Goal: Transaction & Acquisition: Obtain resource

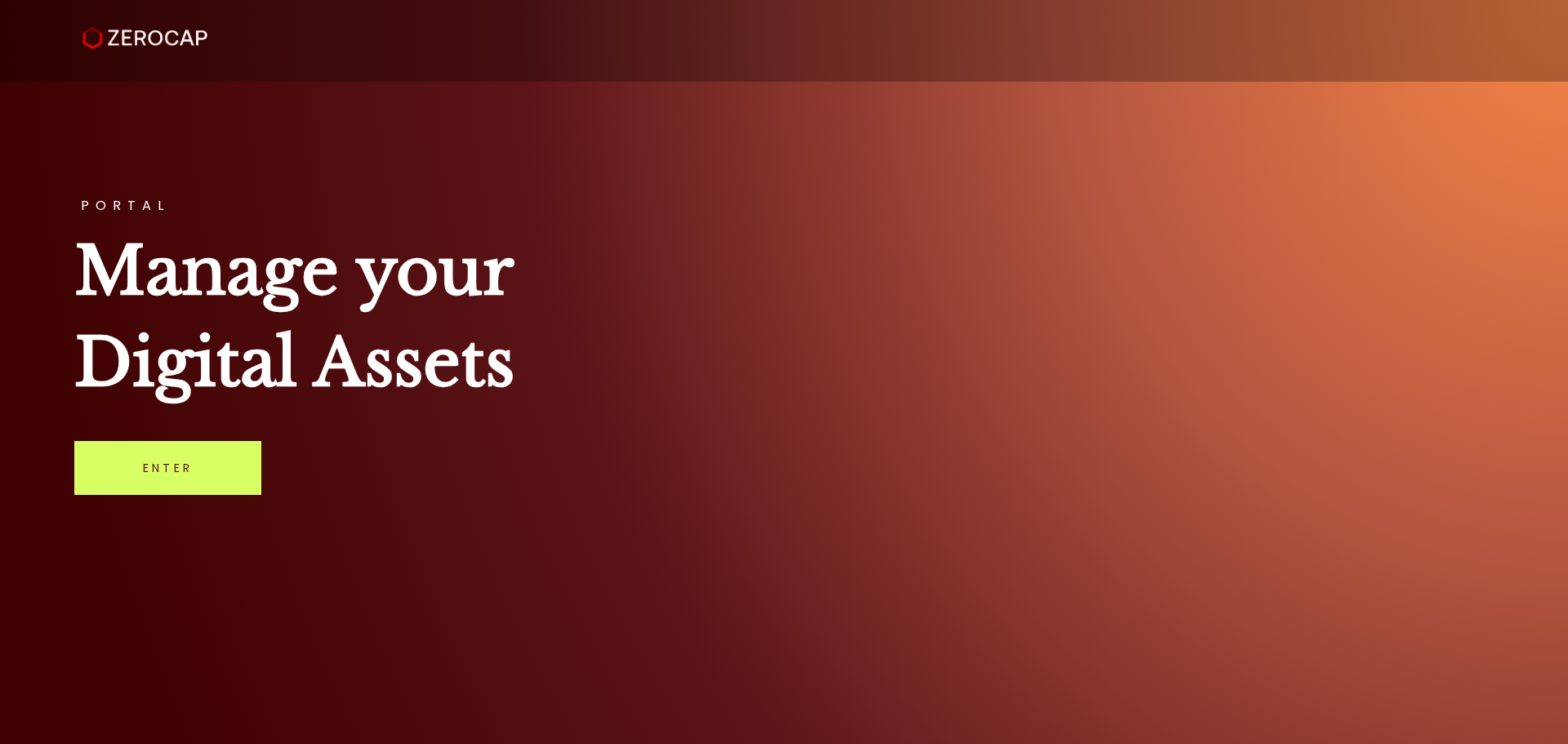
drag, startPoint x: 0, startPoint y: 0, endPoint x: 310, endPoint y: 433, distance: 532.5
click at [183, 471] on link "Enter" at bounding box center [167, 468] width 187 height 54
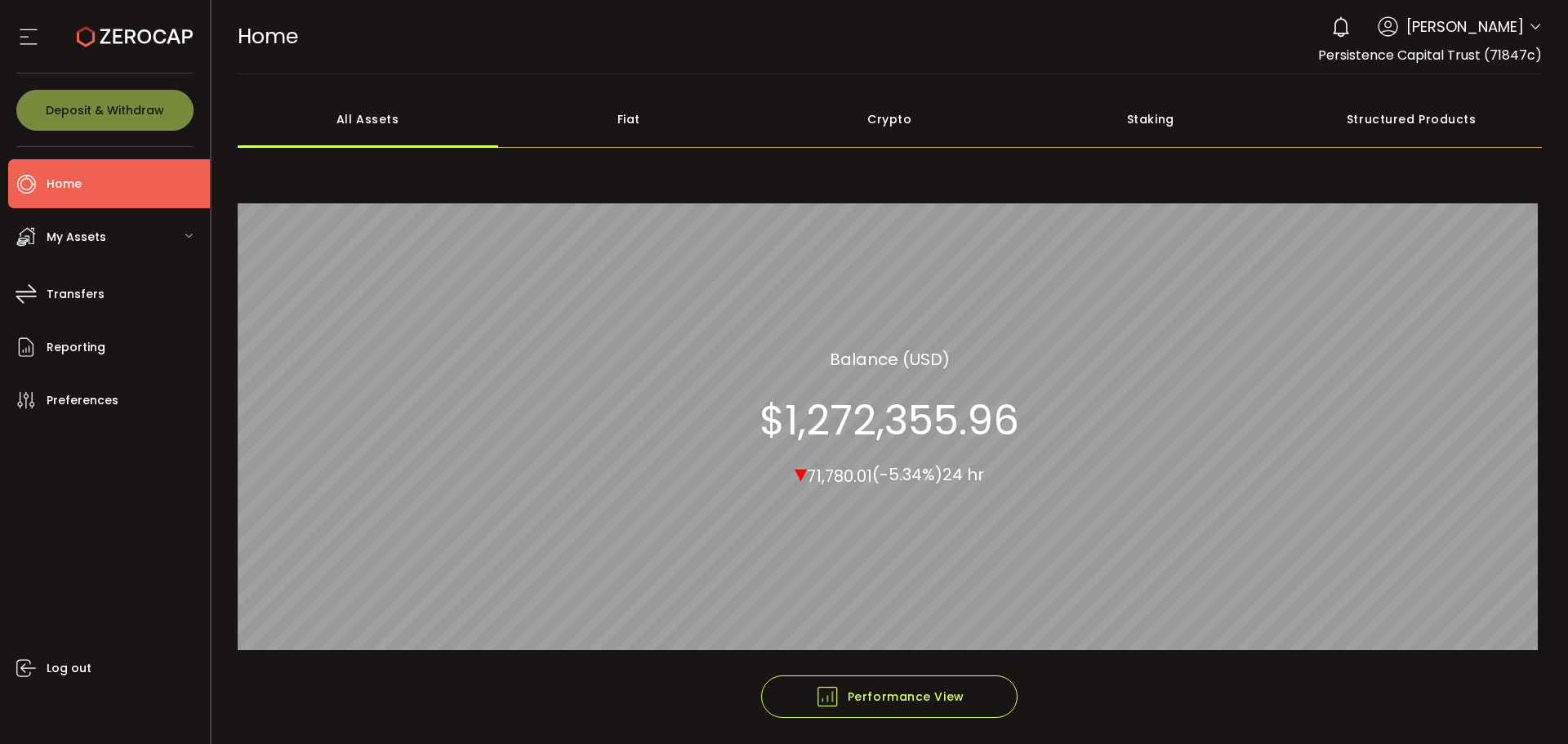
click at [113, 185] on li "Home" at bounding box center [109, 184] width 202 height 49
click at [905, 694] on span "Performance View" at bounding box center [890, 697] width 150 height 24
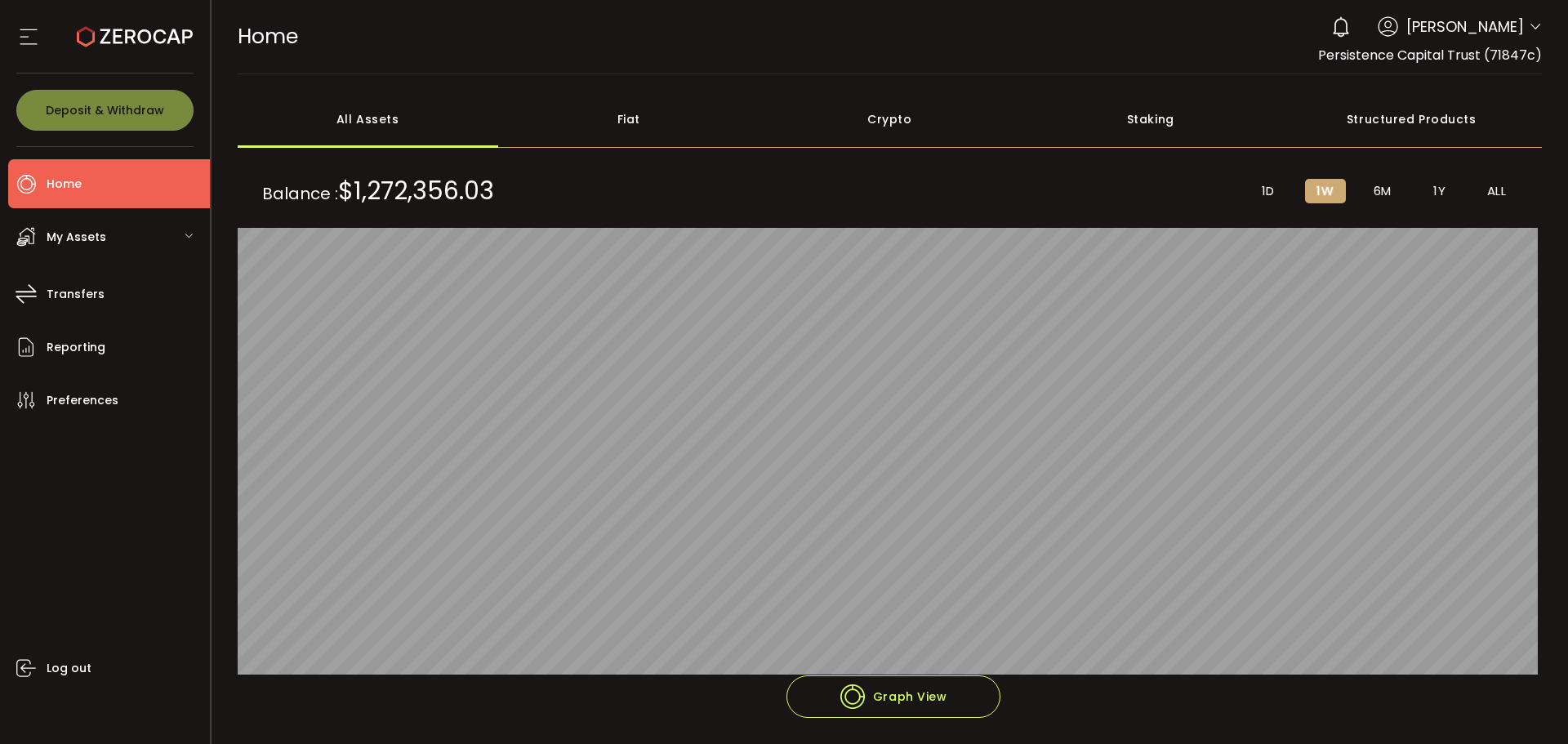
click at [121, 237] on div "My Assets" at bounding box center [109, 237] width 202 height 49
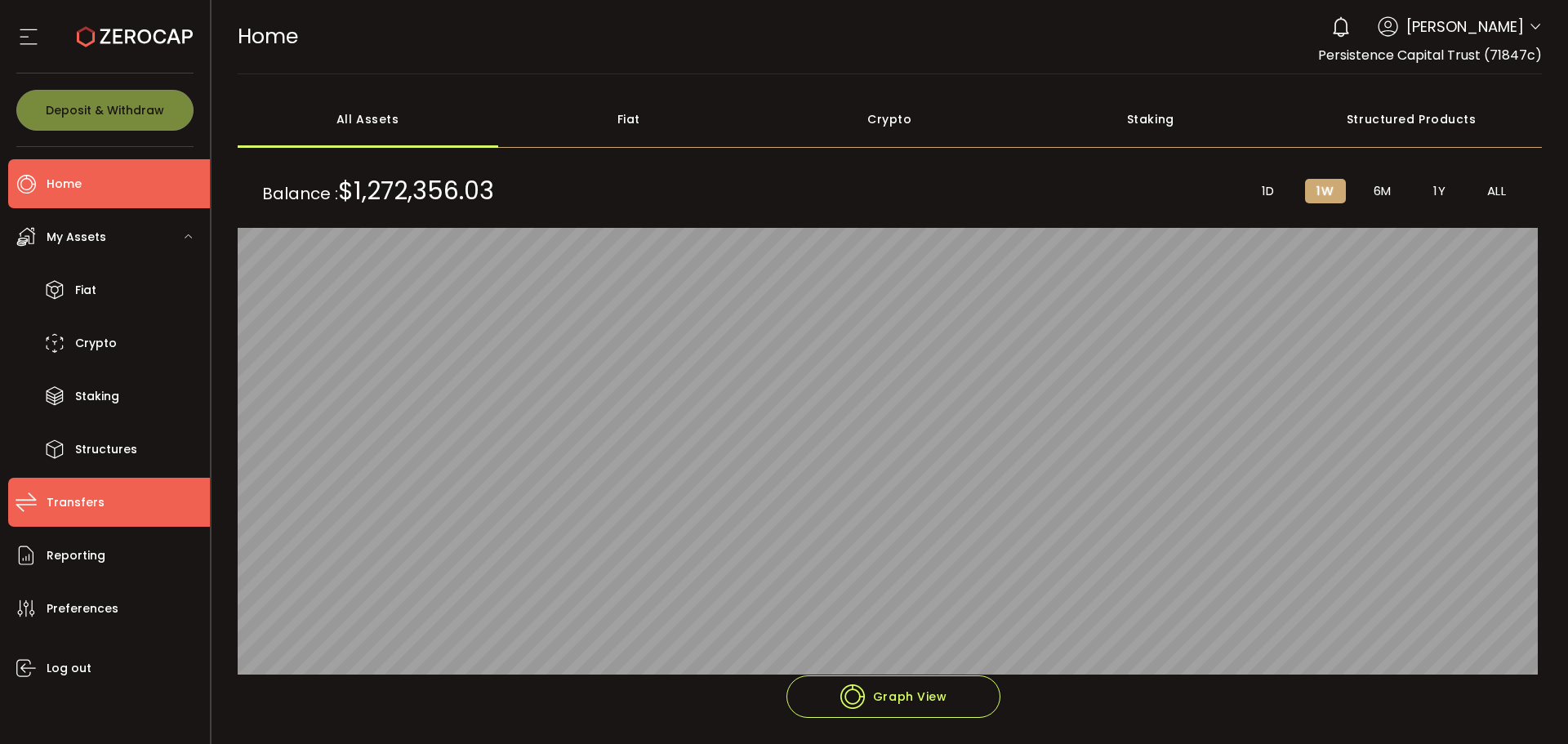
click at [75, 510] on span "Transfers" at bounding box center [76, 502] width 58 height 23
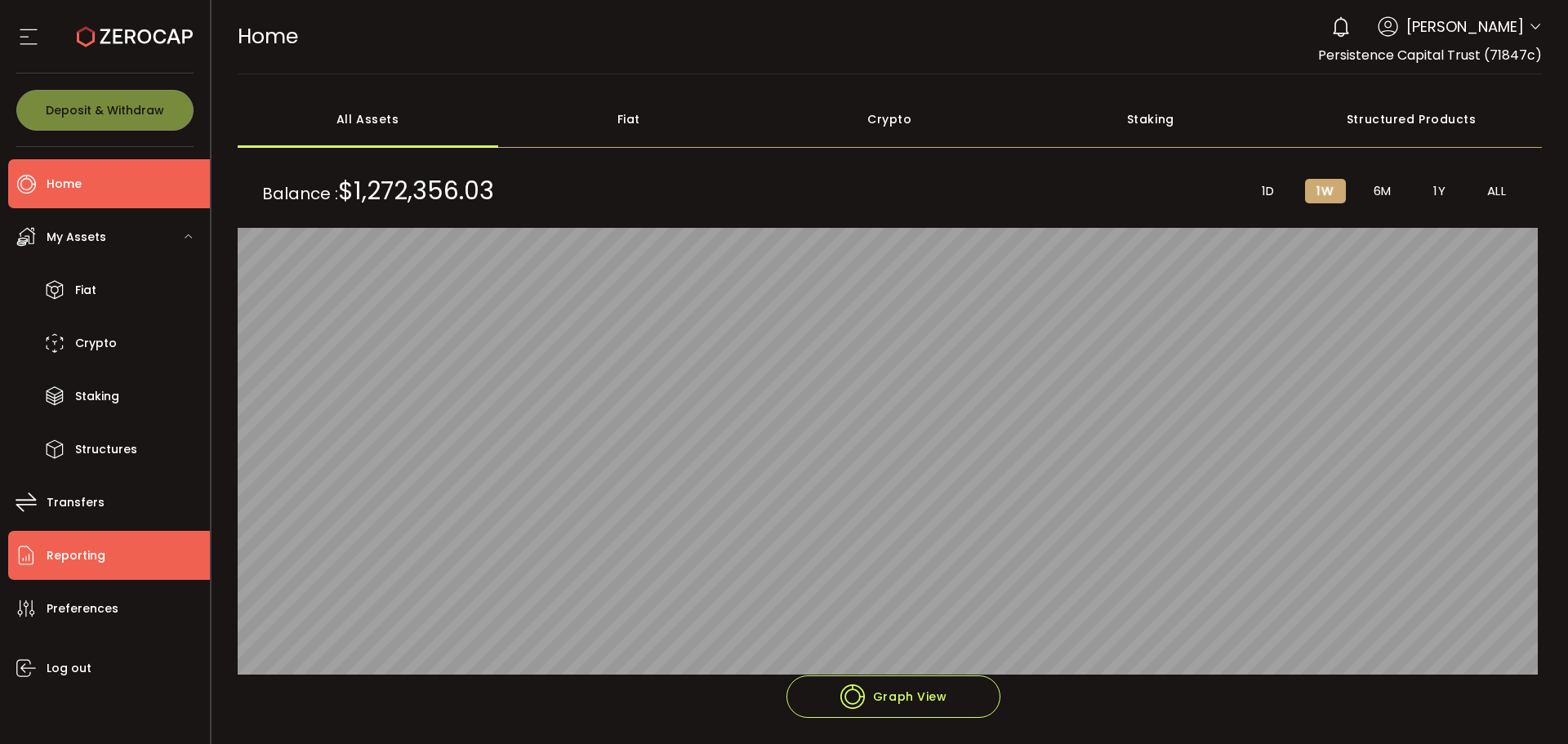
click at [103, 564] on li "Reporting" at bounding box center [109, 555] width 202 height 49
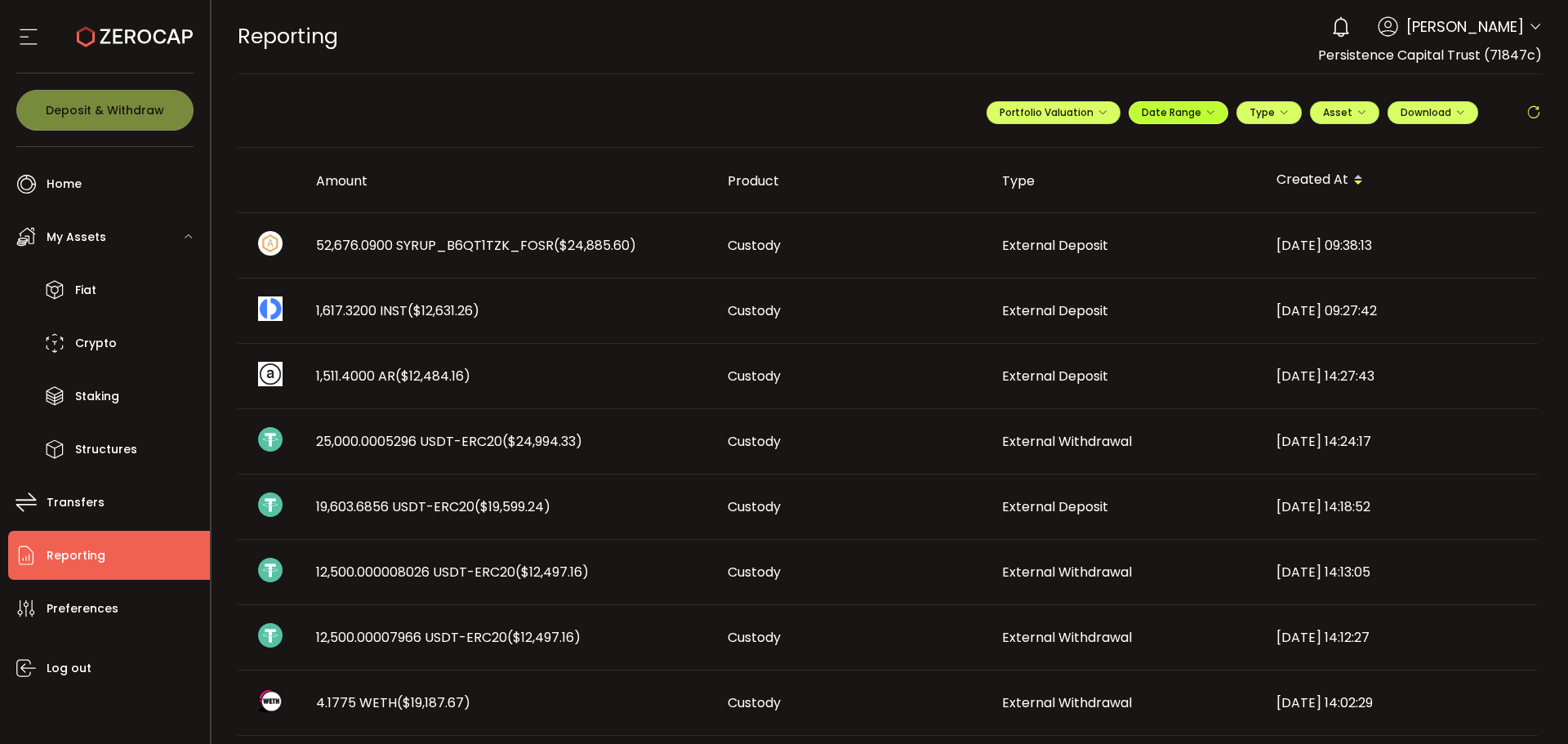
click at [1191, 116] on span "Date Range" at bounding box center [1178, 112] width 73 height 14
click at [1062, 150] on icon at bounding box center [1070, 146] width 20 height 17
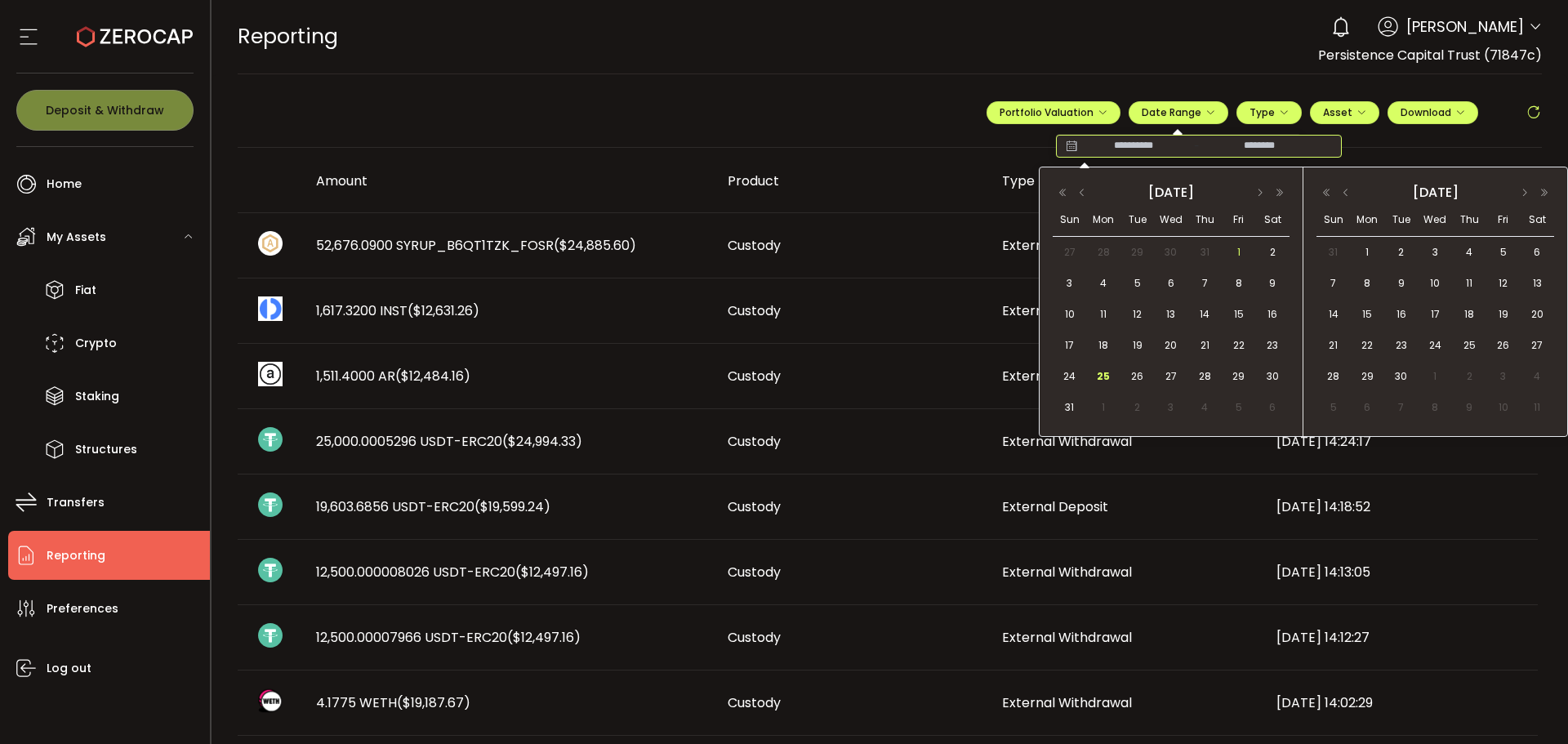
click at [1238, 255] on span "1" at bounding box center [1239, 252] width 20 height 20
click at [1240, 353] on span "22" at bounding box center [1239, 345] width 20 height 20
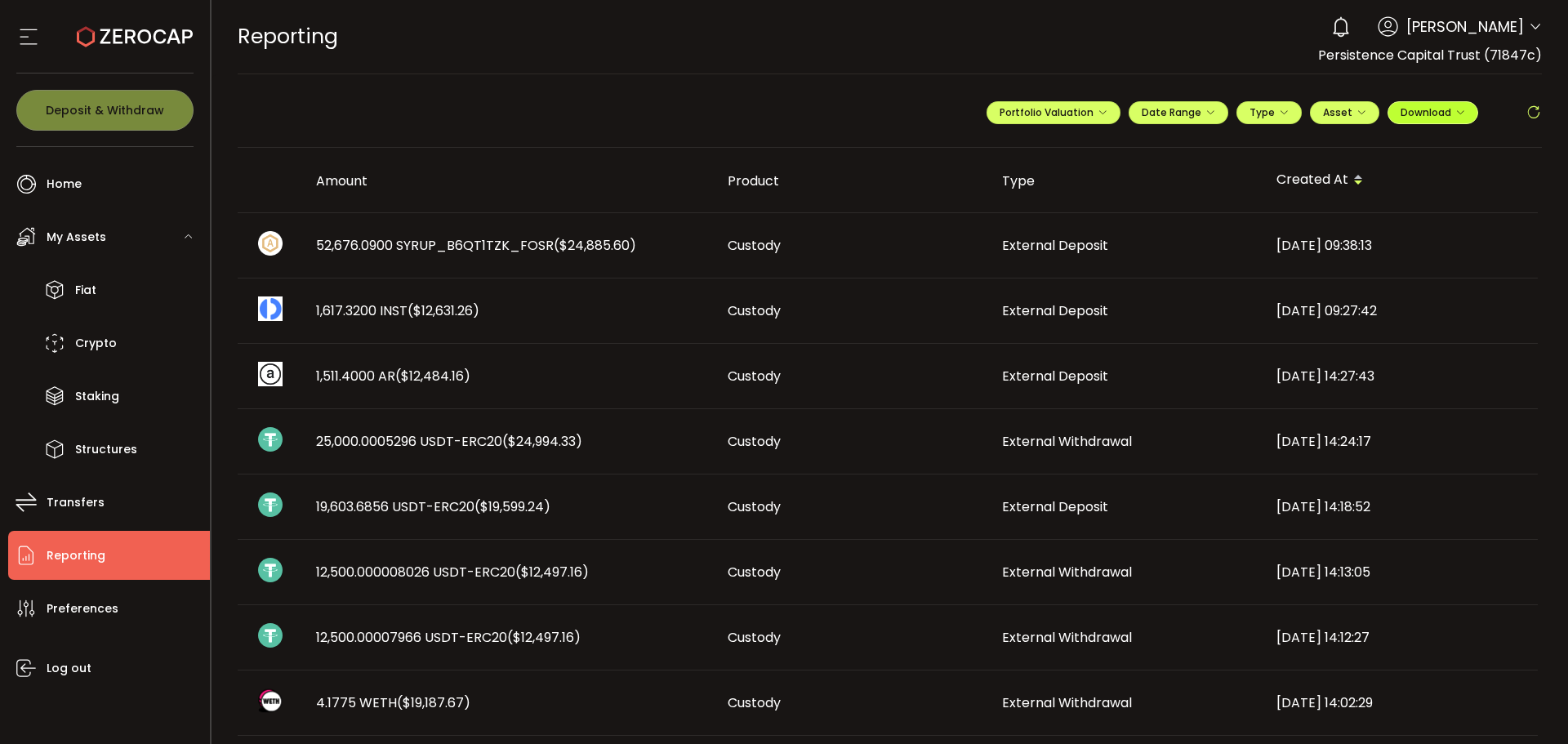
click at [1457, 113] on icon "button" at bounding box center [1460, 112] width 10 height 10
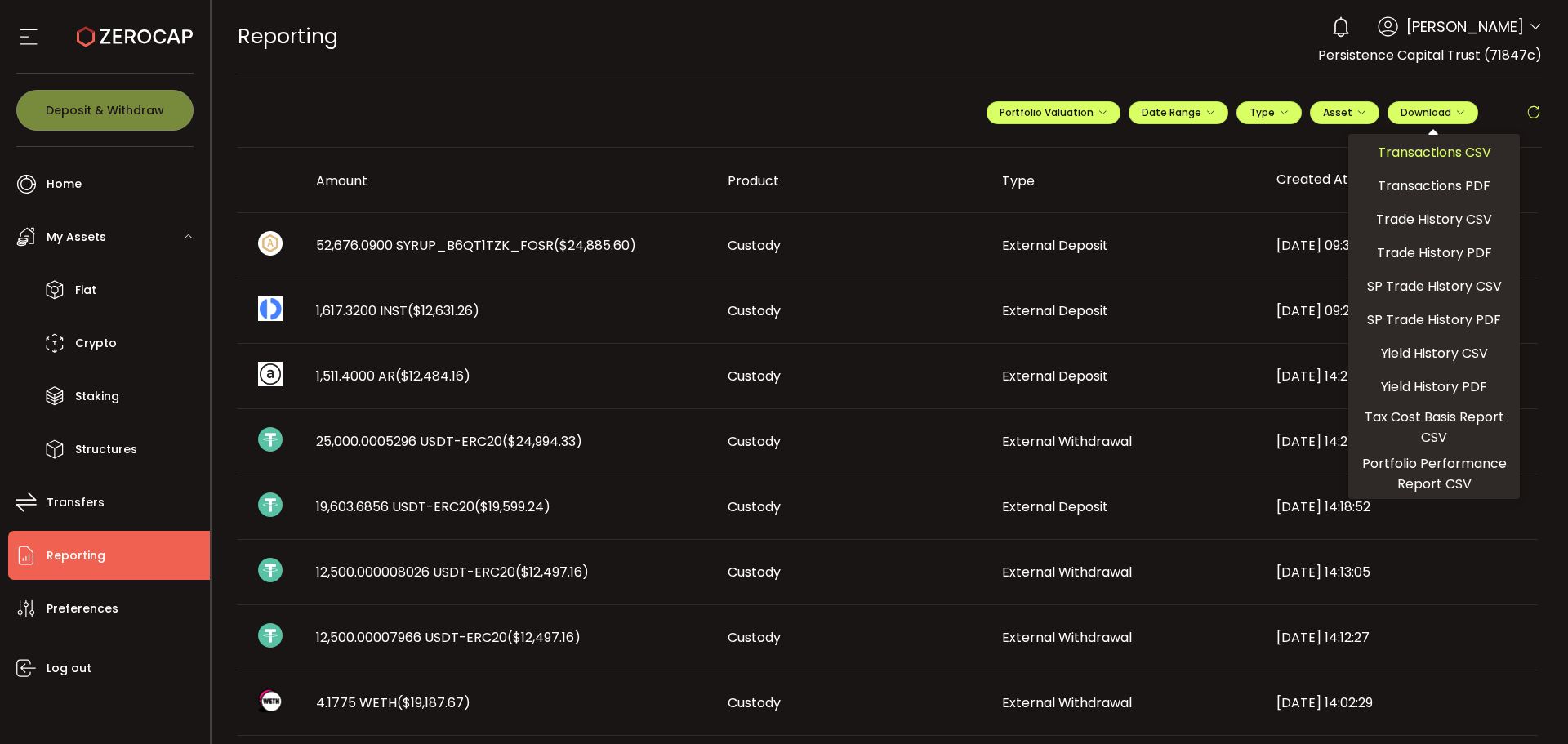
click at [1434, 152] on span "Transactions CSV" at bounding box center [1435, 151] width 113 height 20
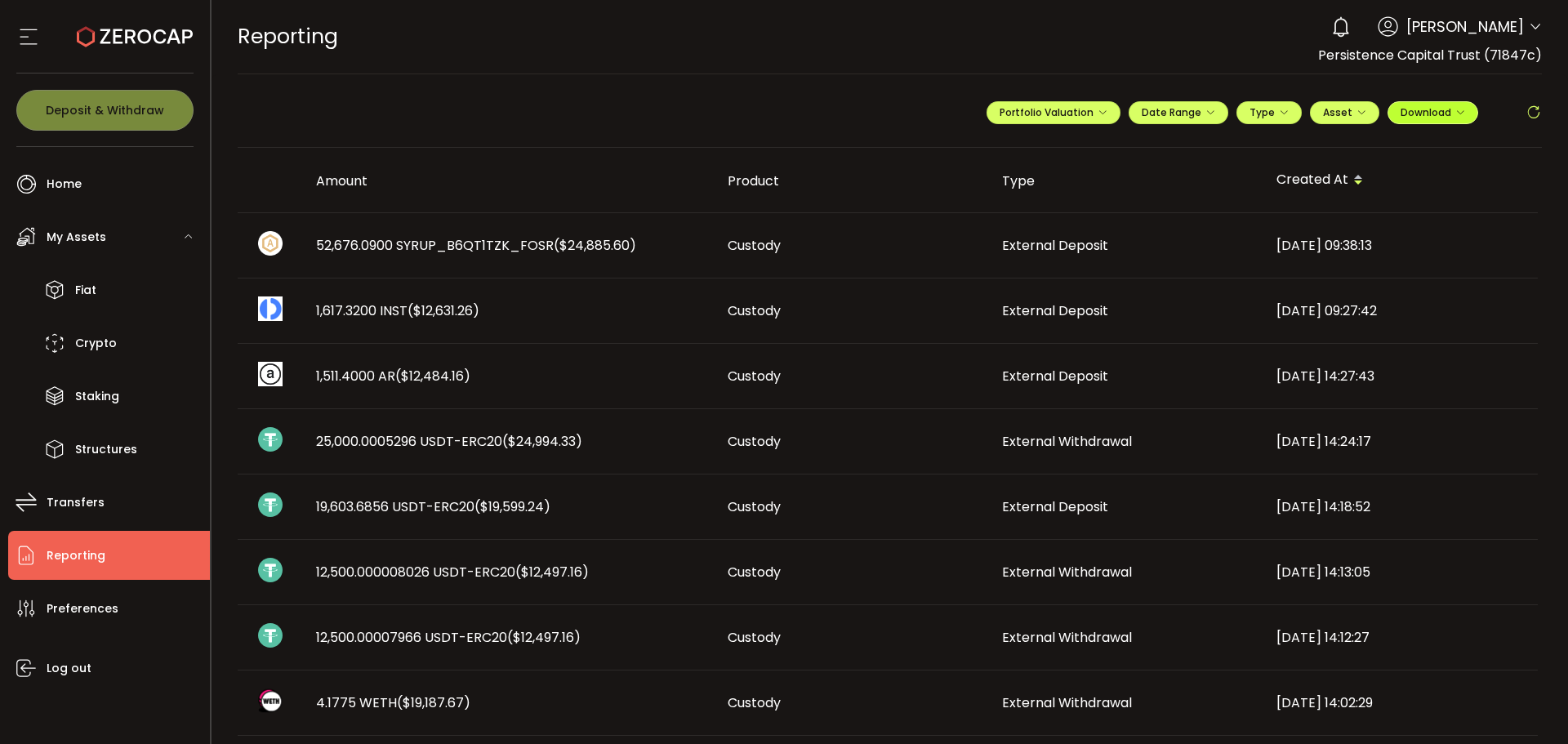
click at [1463, 114] on button "Download" at bounding box center [1433, 112] width 90 height 23
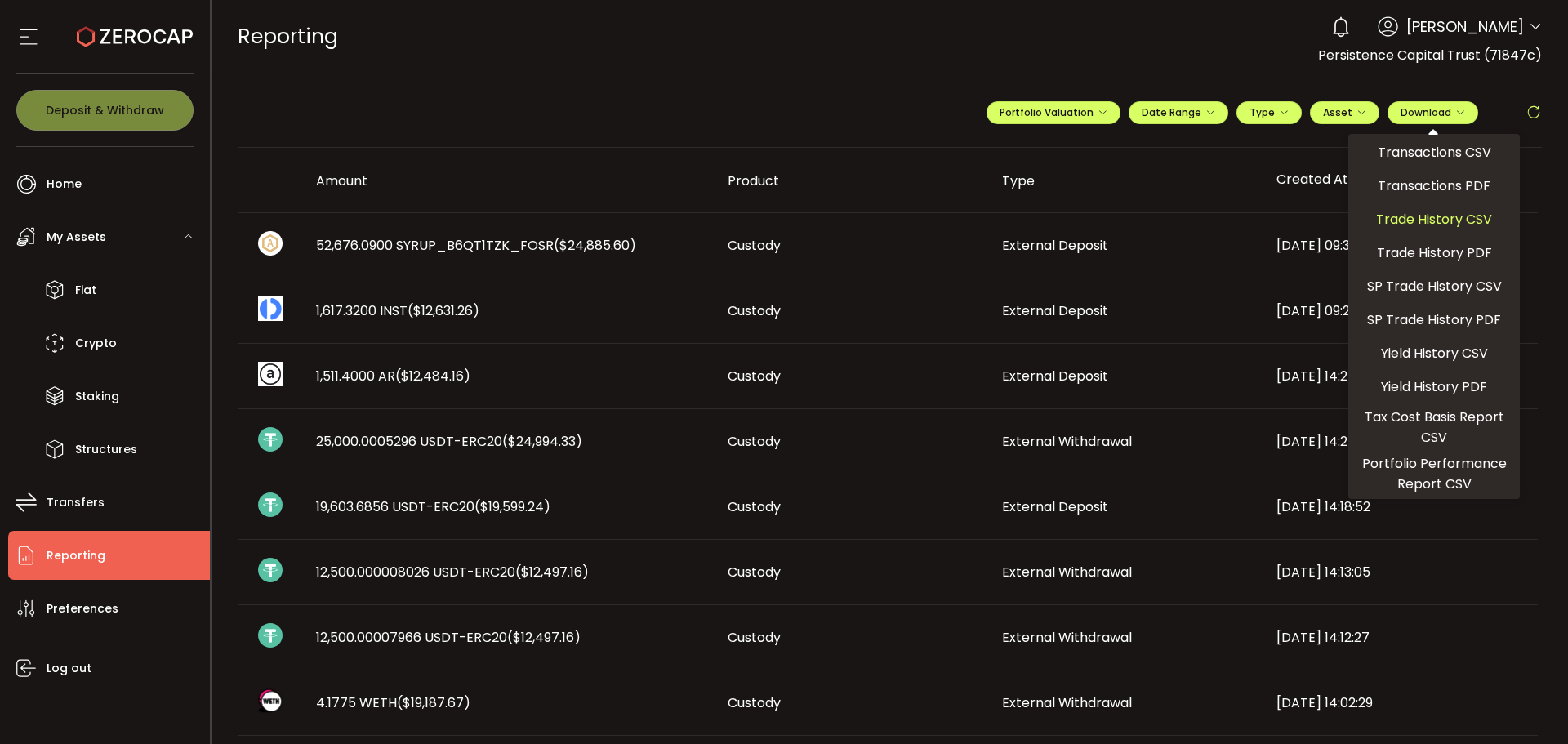
click at [1448, 218] on span "Trade History CSV" at bounding box center [1434, 218] width 116 height 20
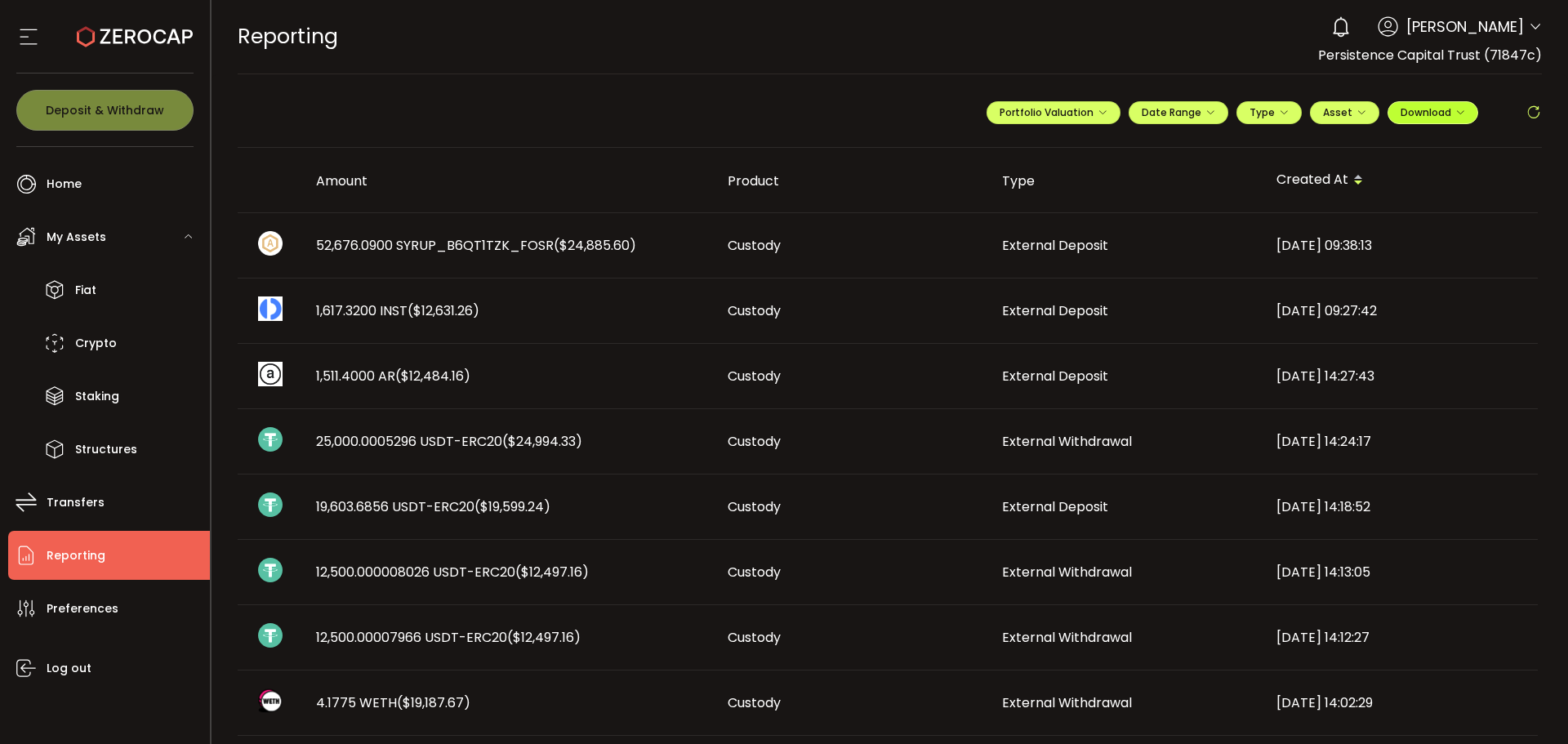
click at [1460, 114] on button "Download" at bounding box center [1433, 112] width 90 height 23
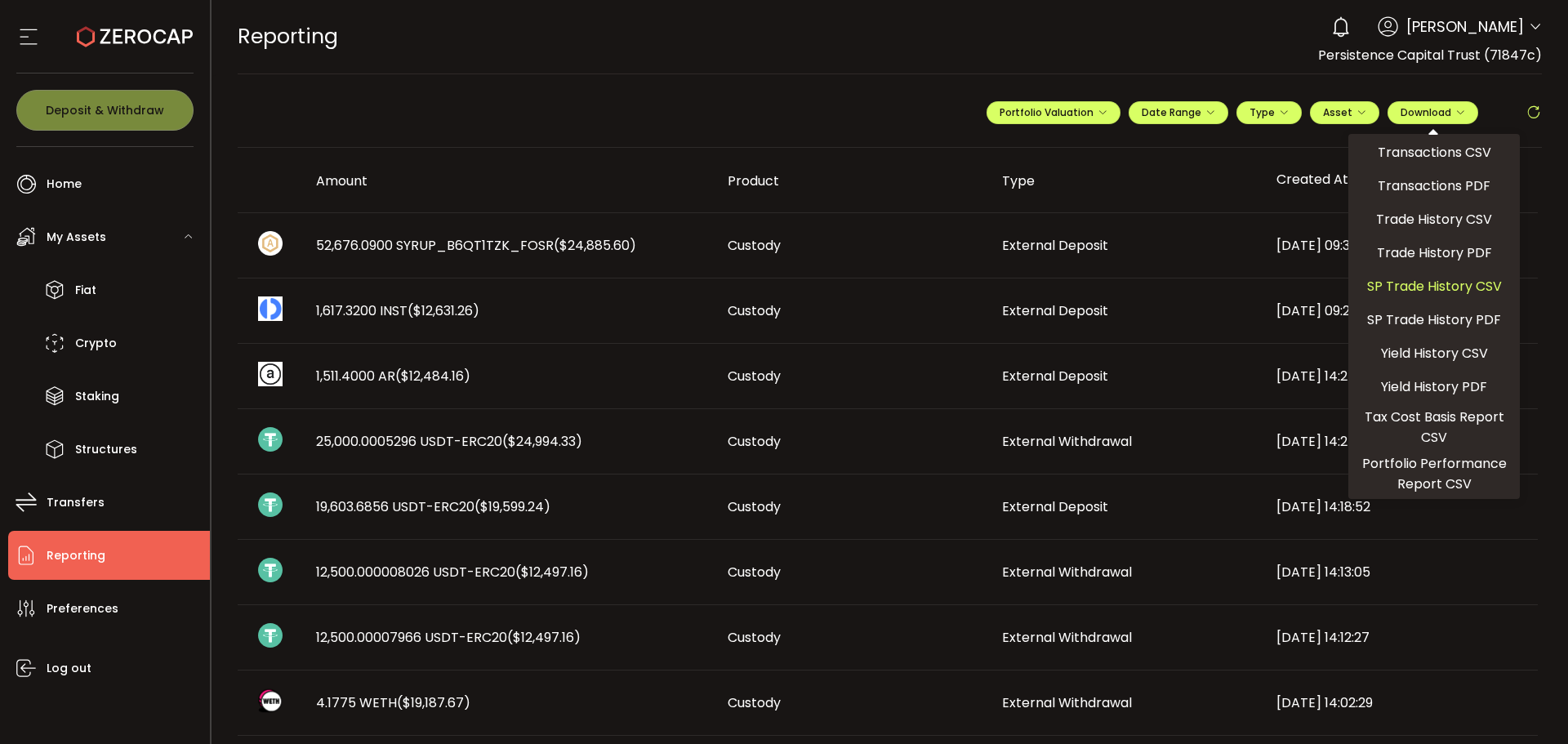
click at [1430, 286] on span "SP Trade History CSV" at bounding box center [1434, 285] width 135 height 20
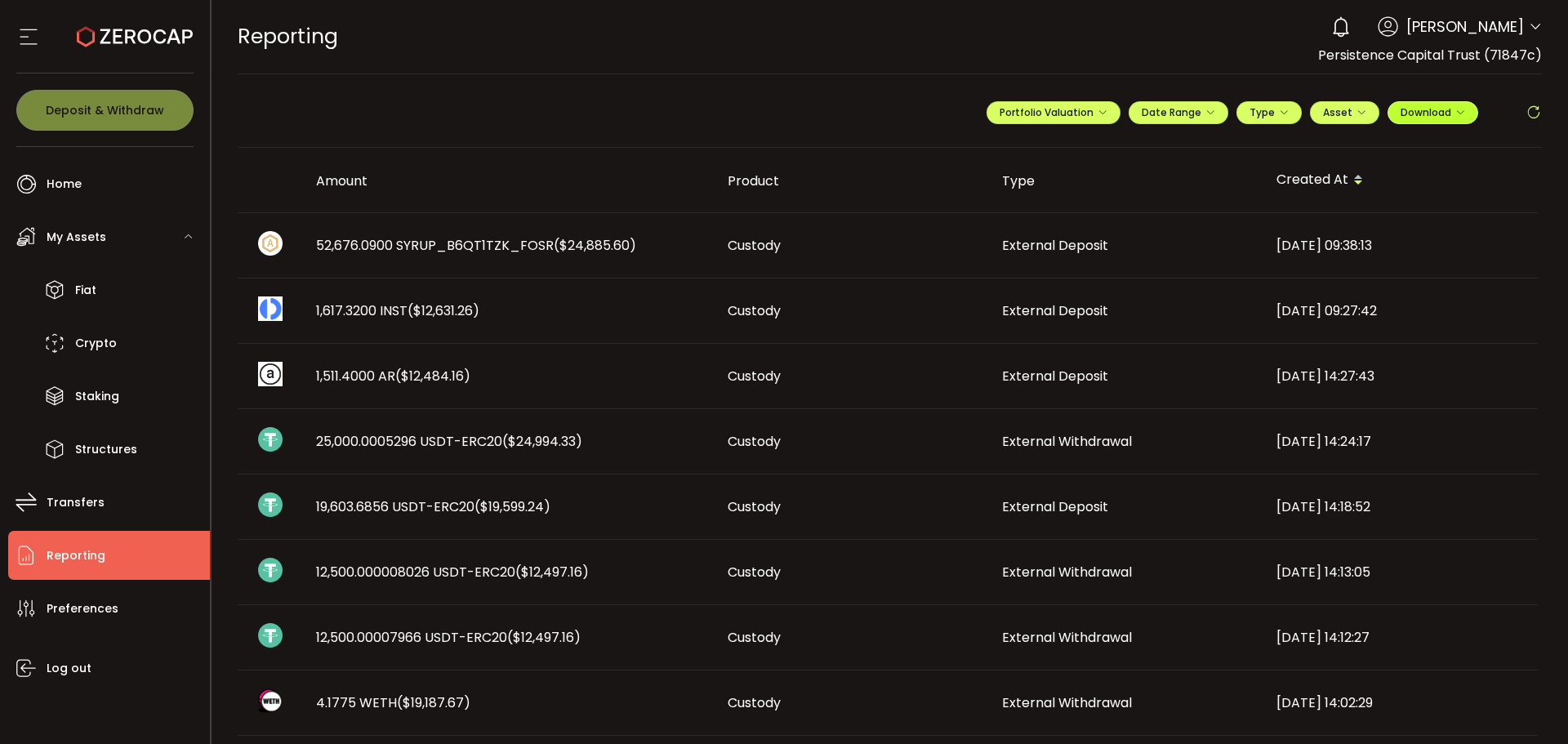
click at [1459, 113] on icon "button" at bounding box center [1460, 112] width 10 height 10
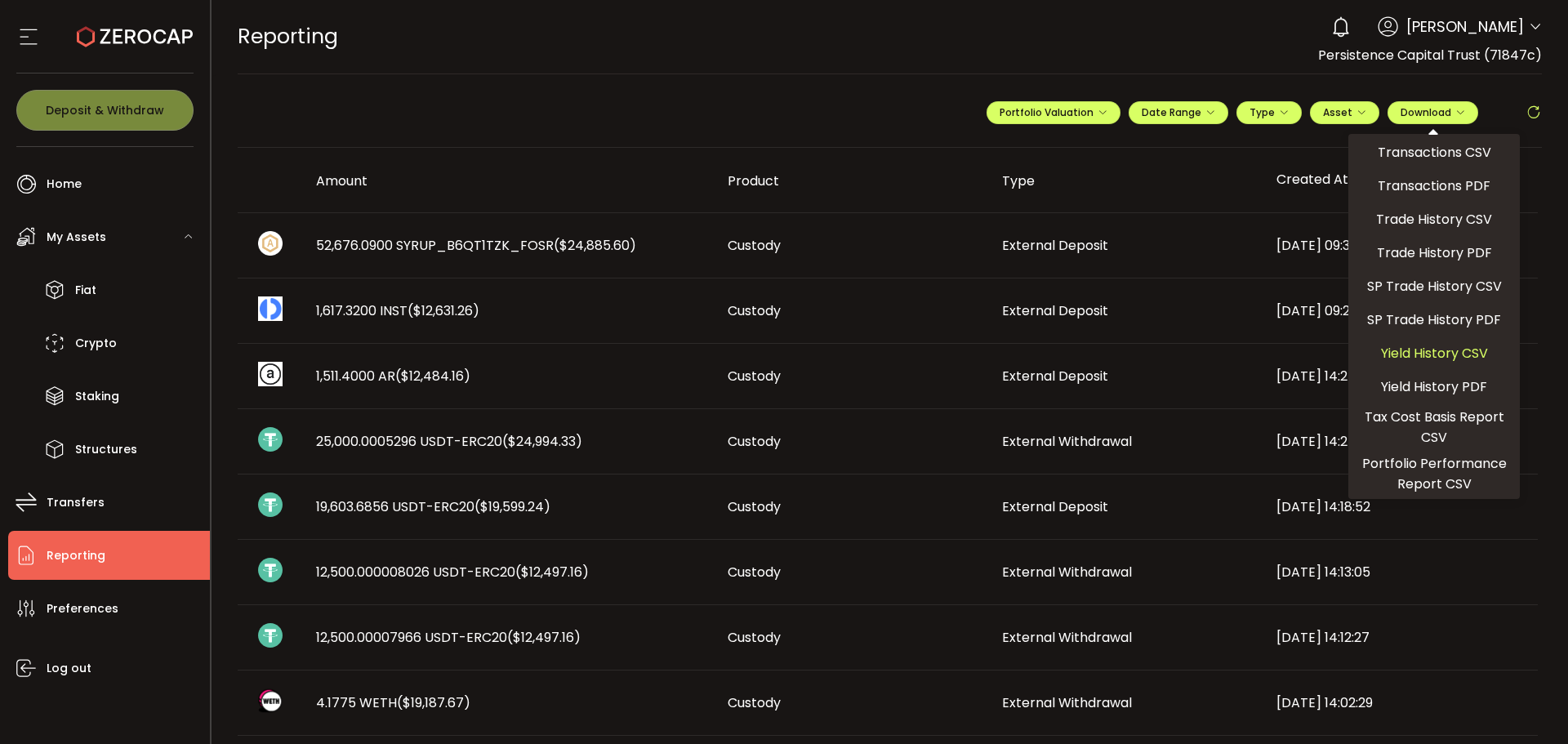
click at [1424, 352] on span "Yield History CSV" at bounding box center [1434, 352] width 107 height 20
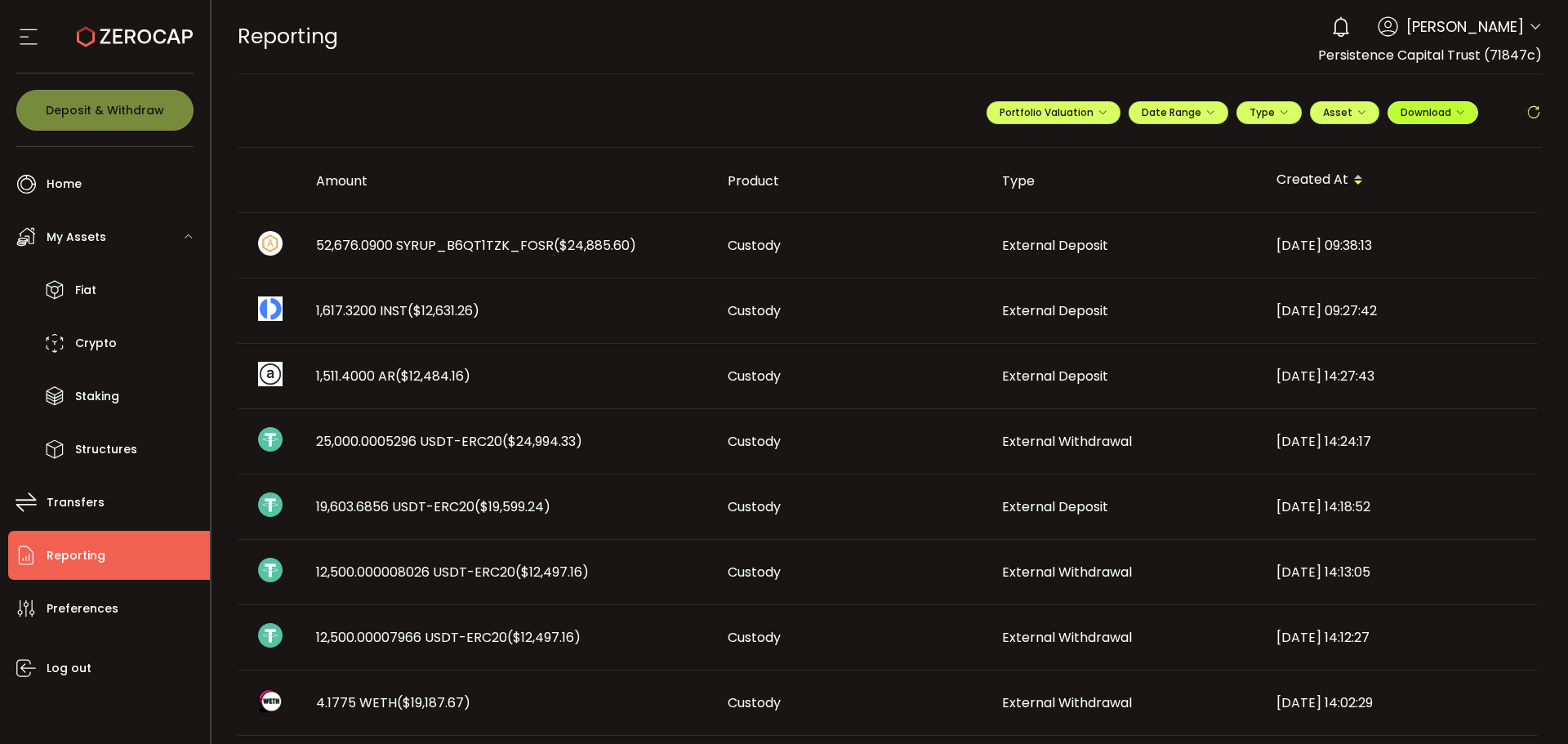
click at [1460, 109] on button "Download" at bounding box center [1433, 112] width 90 height 23
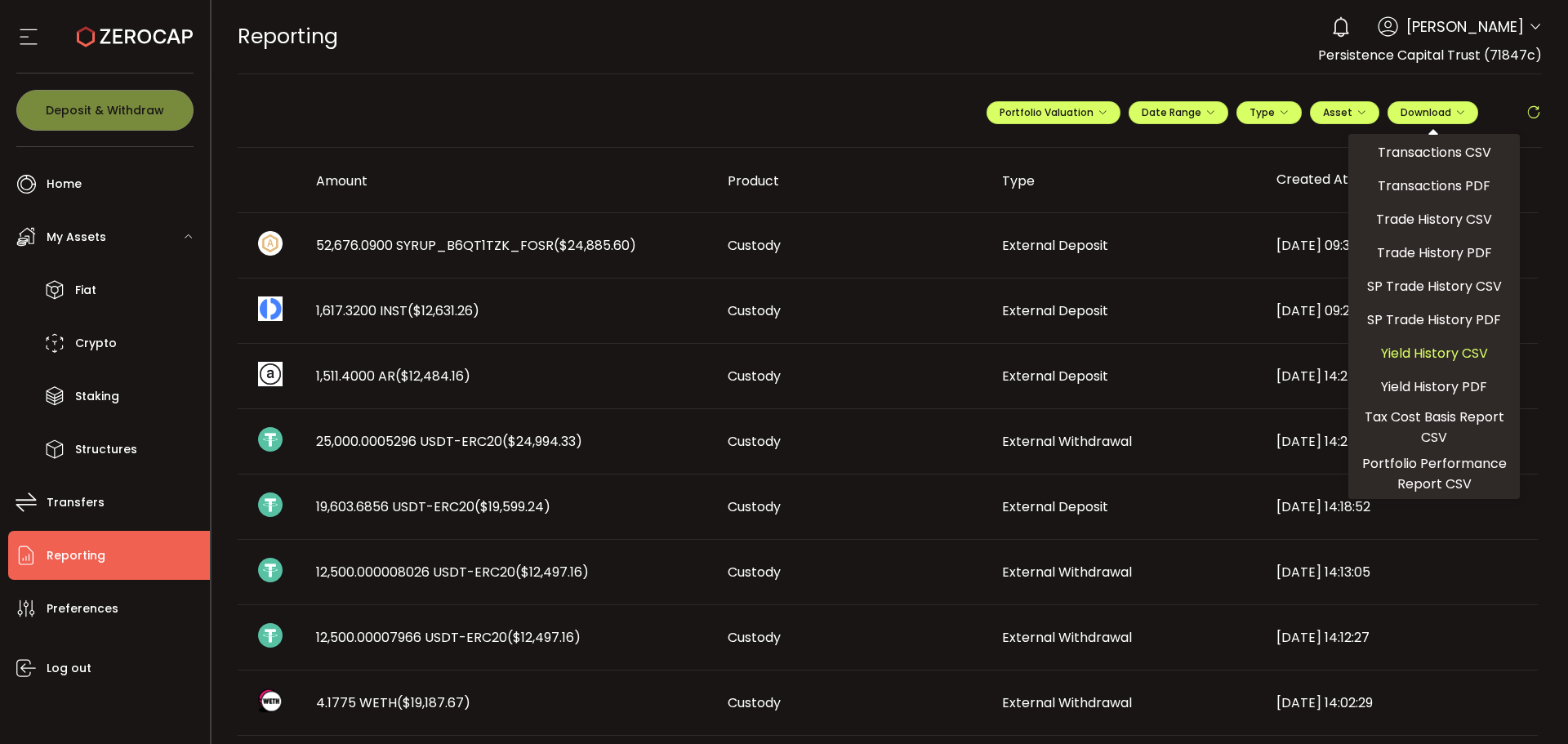
click at [1408, 359] on span "Yield History CSV" at bounding box center [1434, 352] width 107 height 20
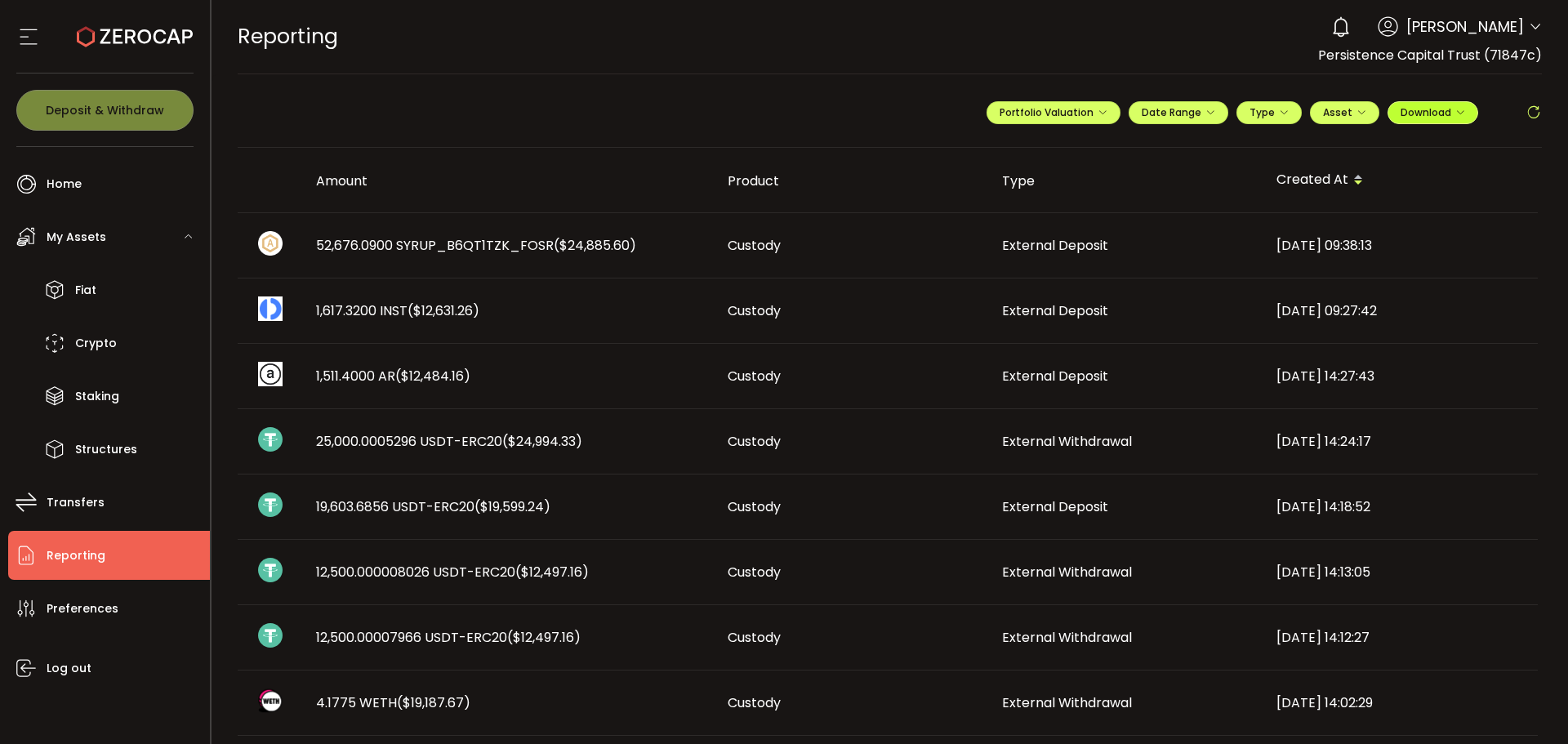
click at [1456, 115] on icon "button" at bounding box center [1460, 112] width 10 height 10
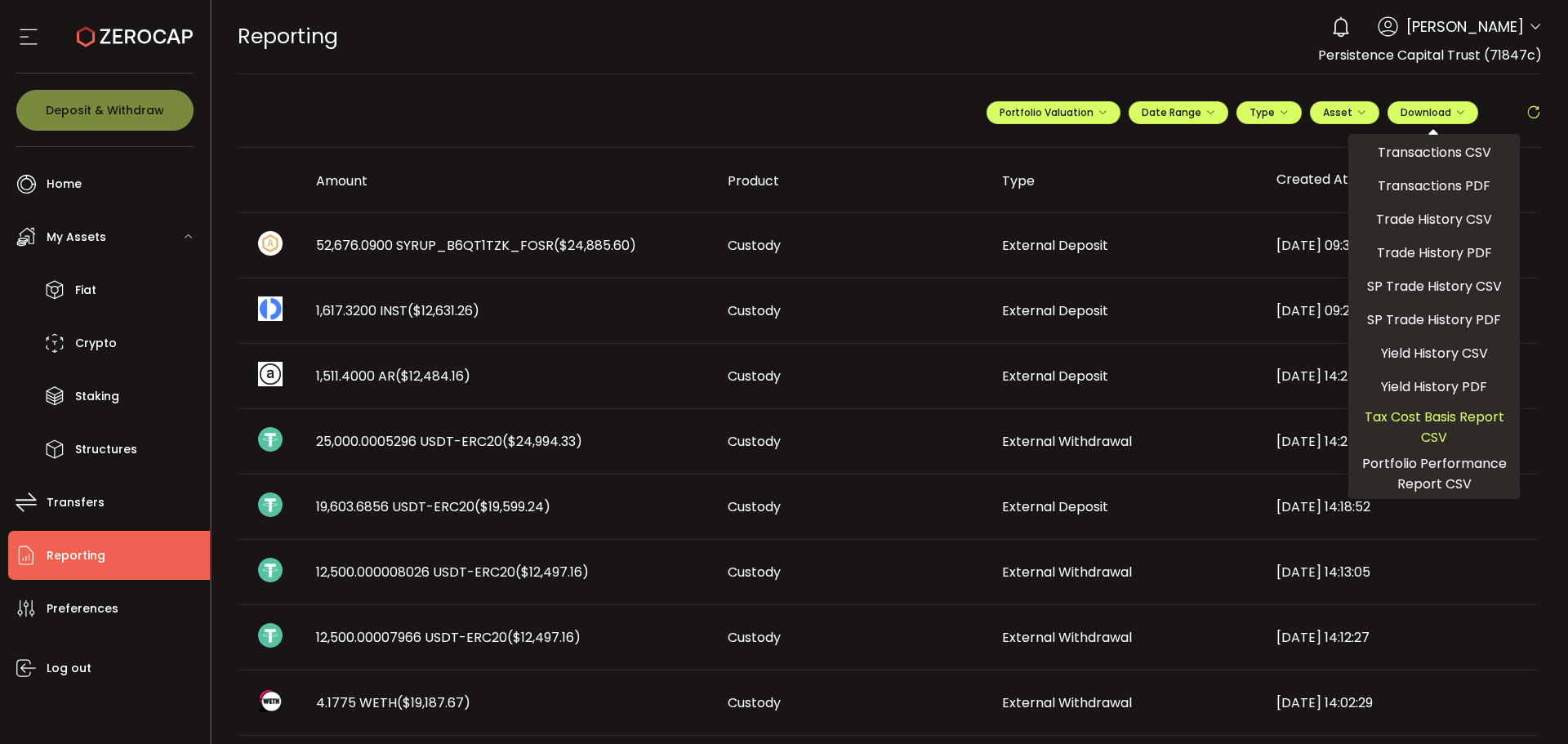
click at [1432, 419] on span "Tax Cost Basis Report CSV" at bounding box center [1434, 426] width 158 height 41
click at [1431, 479] on span "Portfolio Performance Report CSV" at bounding box center [1434, 473] width 158 height 41
click at [1201, 40] on div "REPORTING Buy Power $0.00 USD Reporting Reporting Verify Your Identity 0 [PERSO…" at bounding box center [890, 37] width 1305 height 73
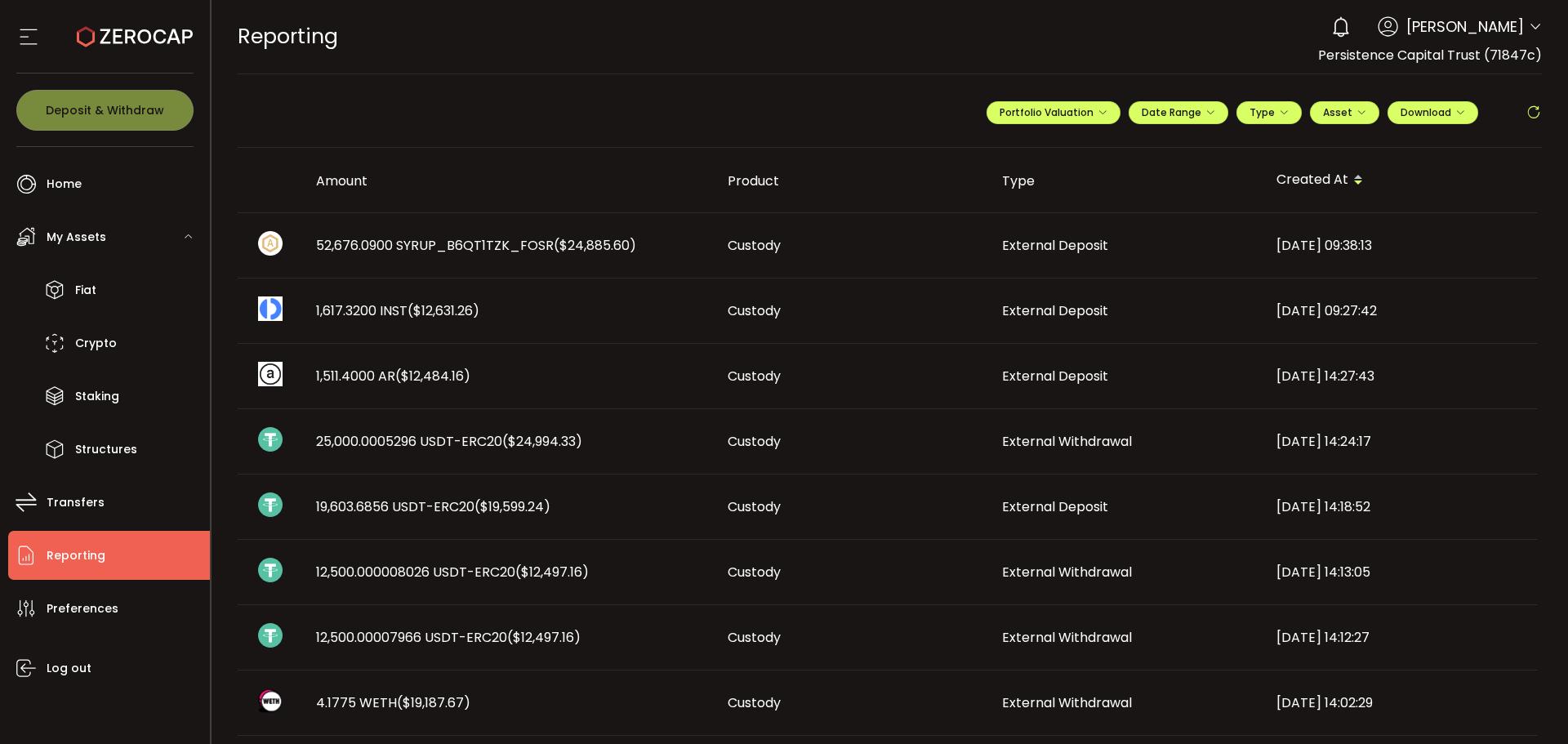
click at [1480, 25] on span "[PERSON_NAME]" at bounding box center [1465, 26] width 117 height 22
click at [1529, 23] on icon at bounding box center [1535, 26] width 13 height 13
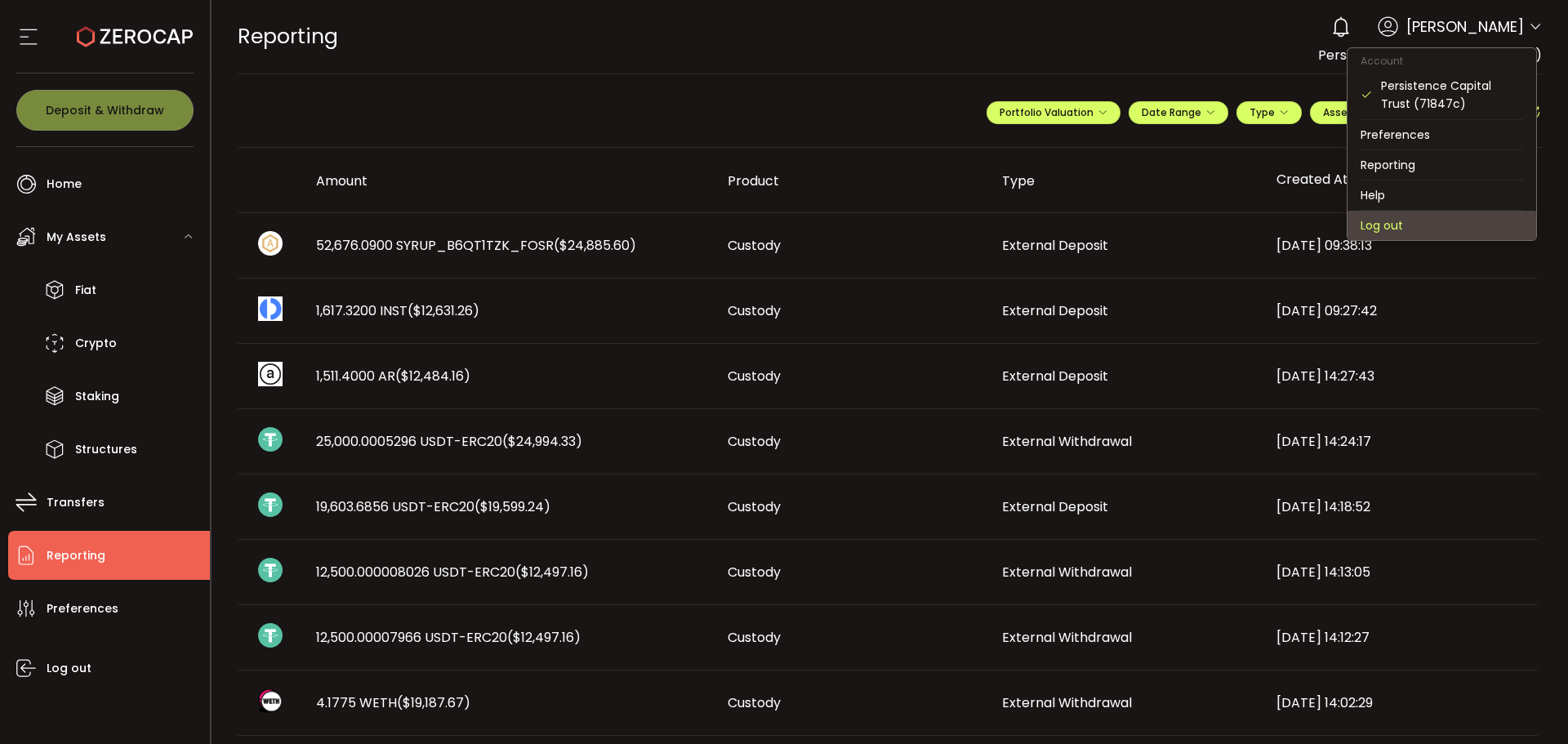
click at [1389, 222] on li "Log out" at bounding box center [1442, 225] width 189 height 30
